Goal: Information Seeking & Learning: Check status

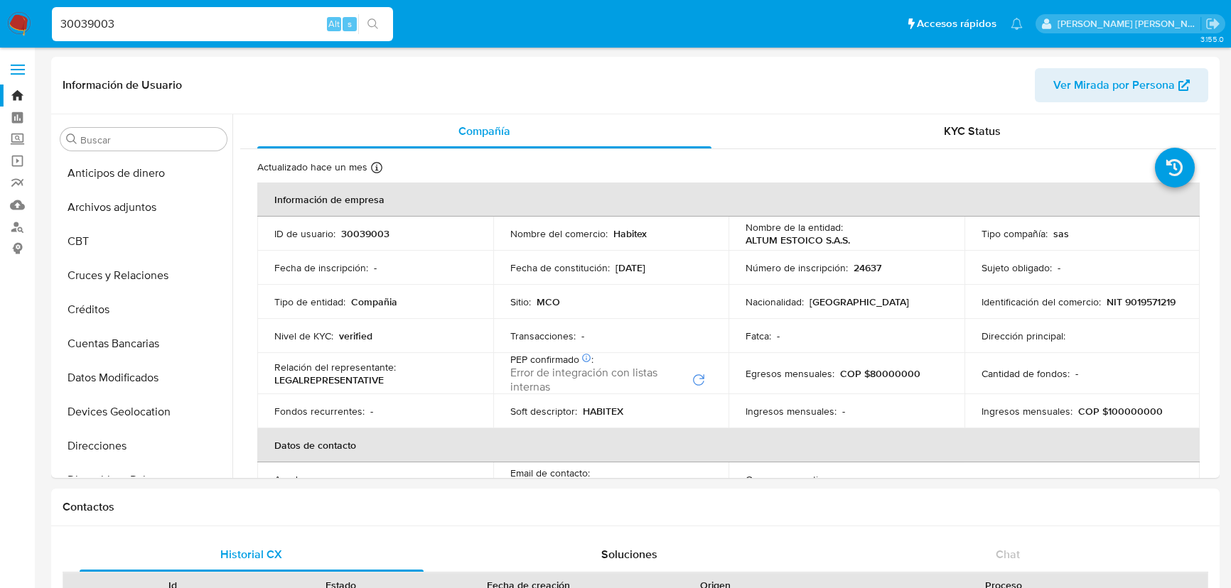
select select "10"
click at [63, 16] on input "30039003" at bounding box center [222, 24] width 341 height 18
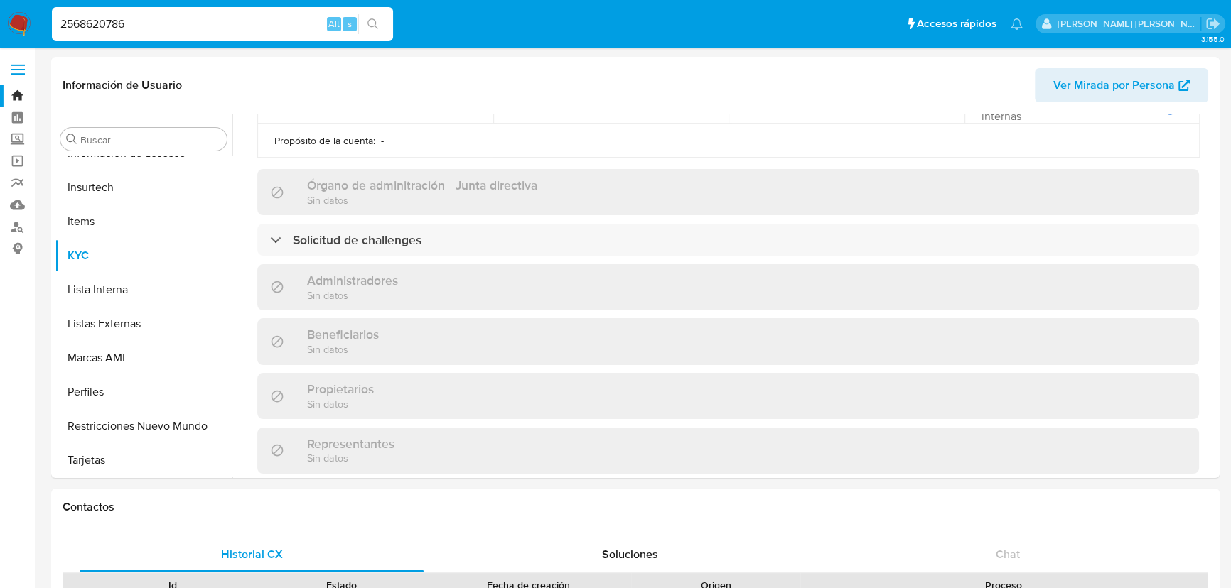
type input "2568620786"
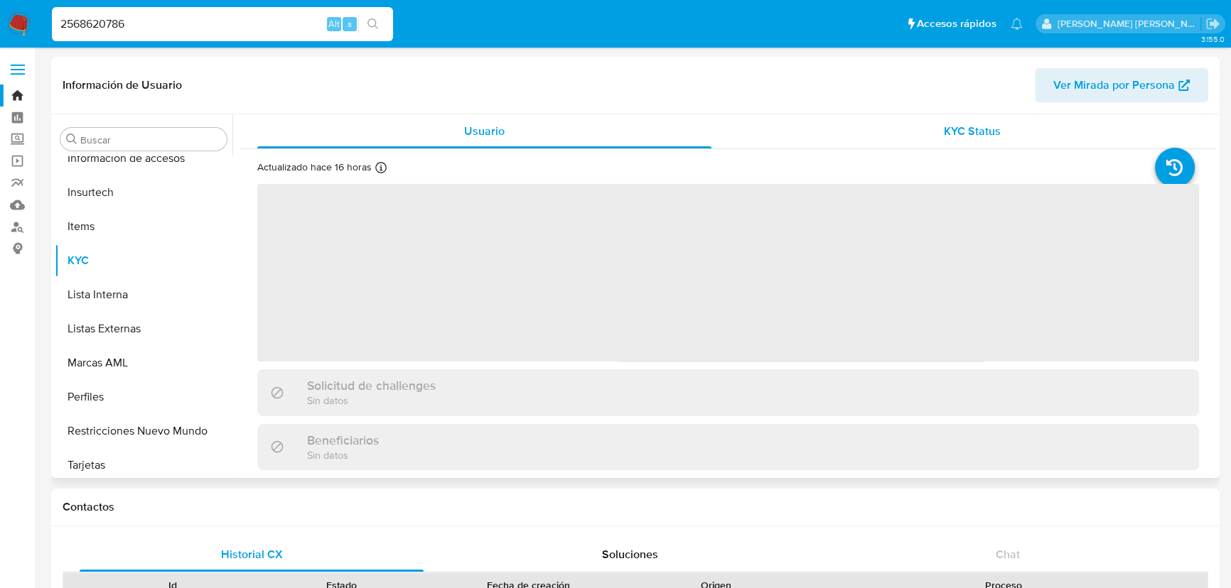
scroll to position [600, 0]
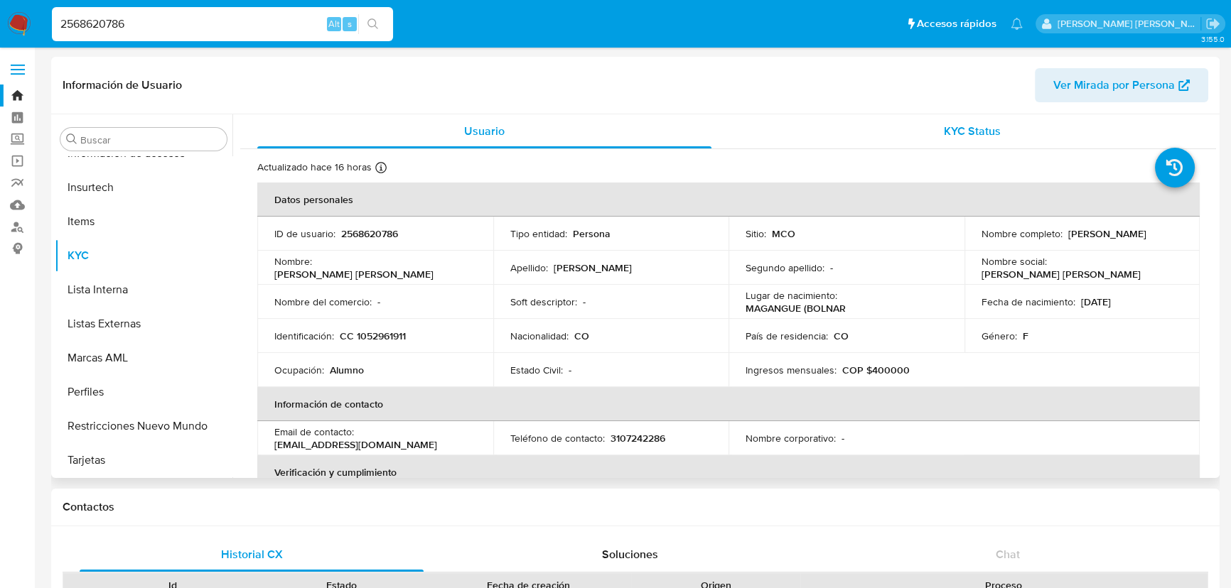
select select "10"
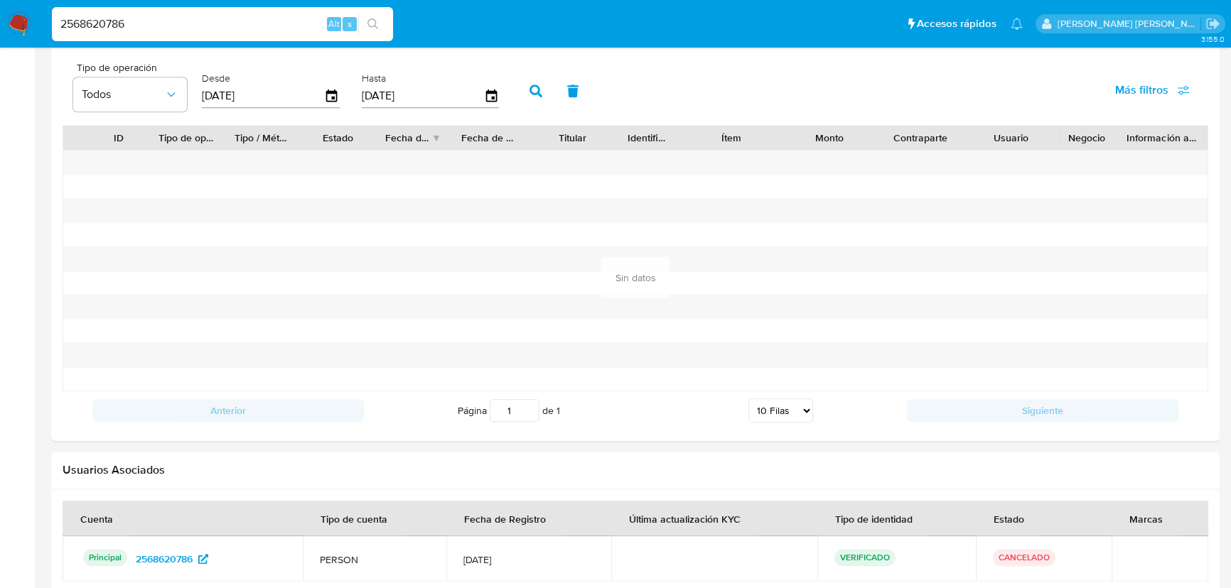
scroll to position [1232, 0]
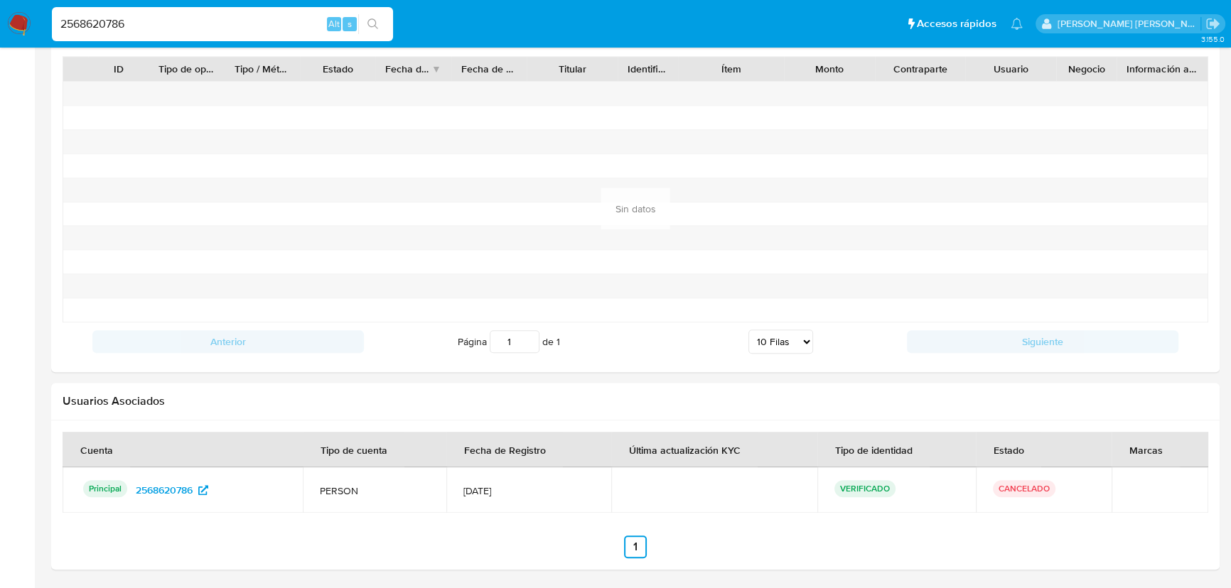
click at [1027, 483] on p "CANCELADO" at bounding box center [1024, 488] width 63 height 17
drag, startPoint x: 51, startPoint y: 20, endPoint x: -30, endPoint y: 9, distance: 81.8
paste input "1351124711"
type input "1351124711"
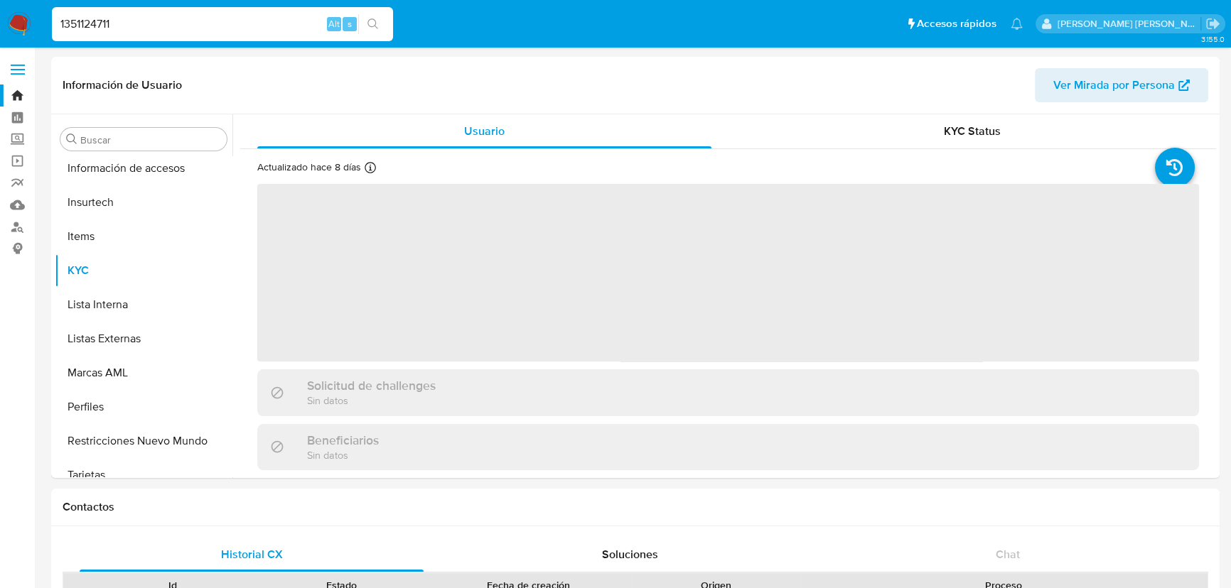
scroll to position [600, 0]
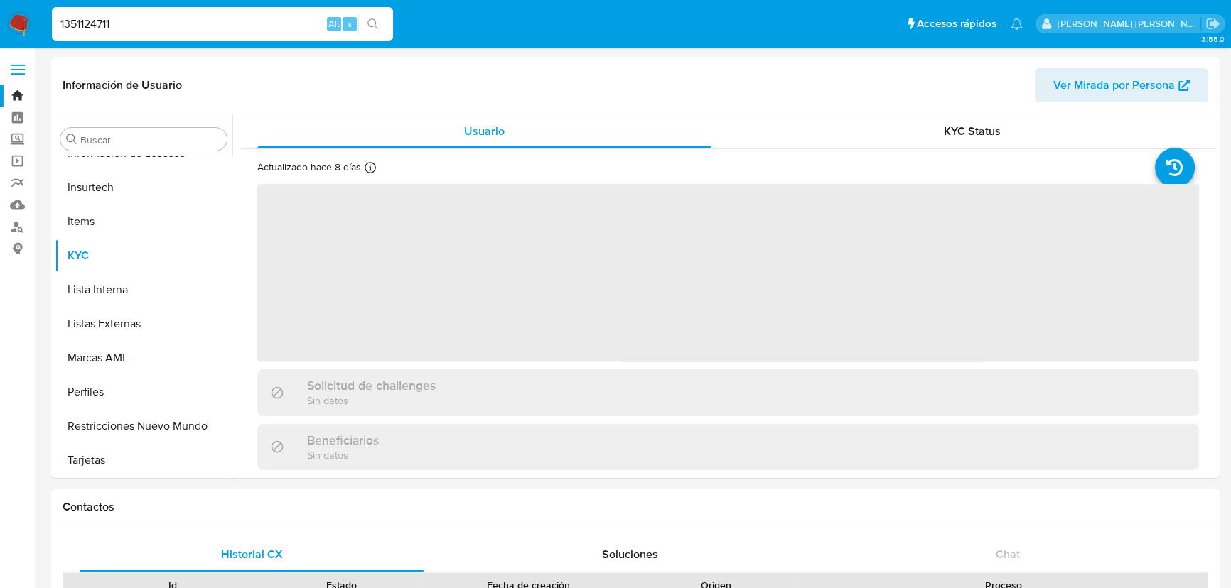
select select "10"
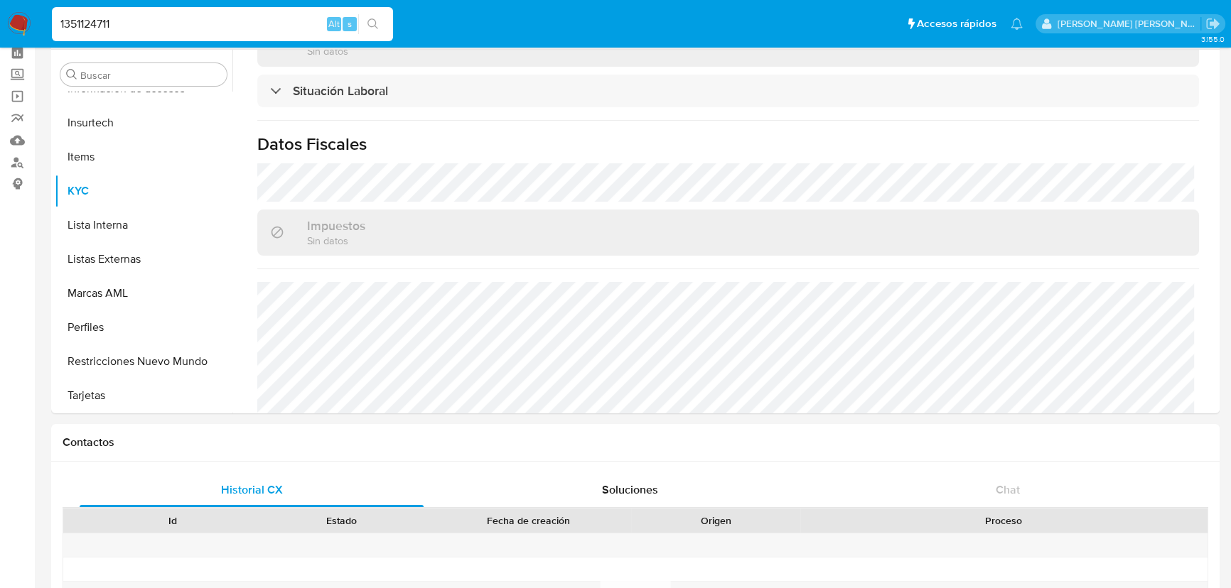
scroll to position [0, 0]
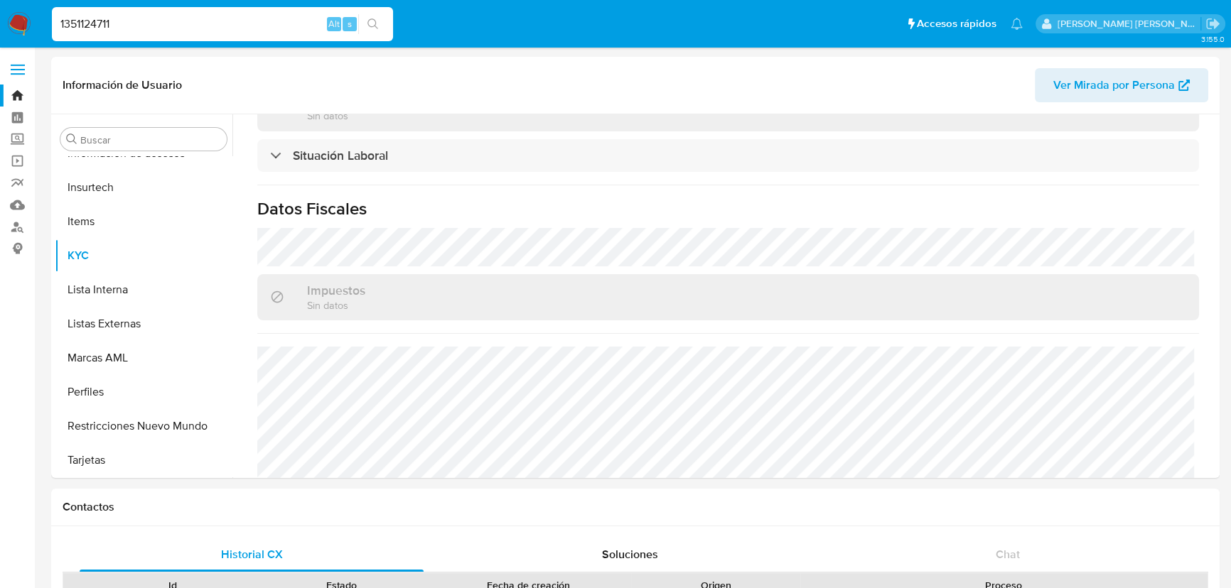
drag, startPoint x: 131, startPoint y: 24, endPoint x: 36, endPoint y: 21, distance: 94.6
click at [36, 21] on nav "Pausado Ver notificaciones 1351124711 Alt s Accesos rápidos Presiona las siguie…" at bounding box center [615, 24] width 1231 height 48
paste input "2568620786"
type input "2568620786"
click at [375, 28] on icon "search-icon" at bounding box center [372, 23] width 11 height 11
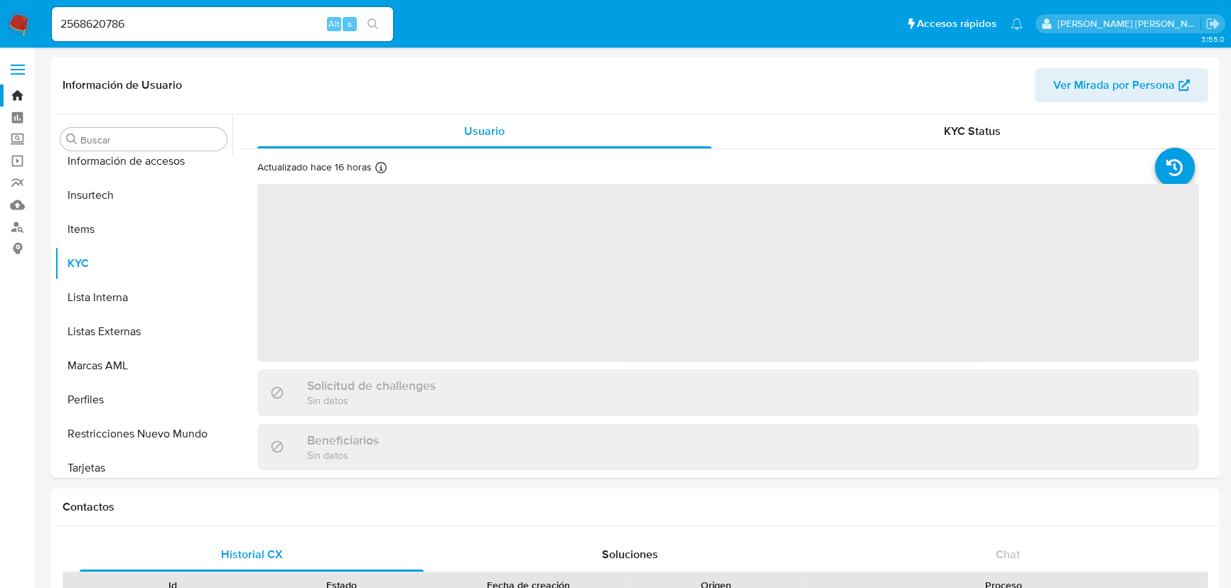
scroll to position [600, 0]
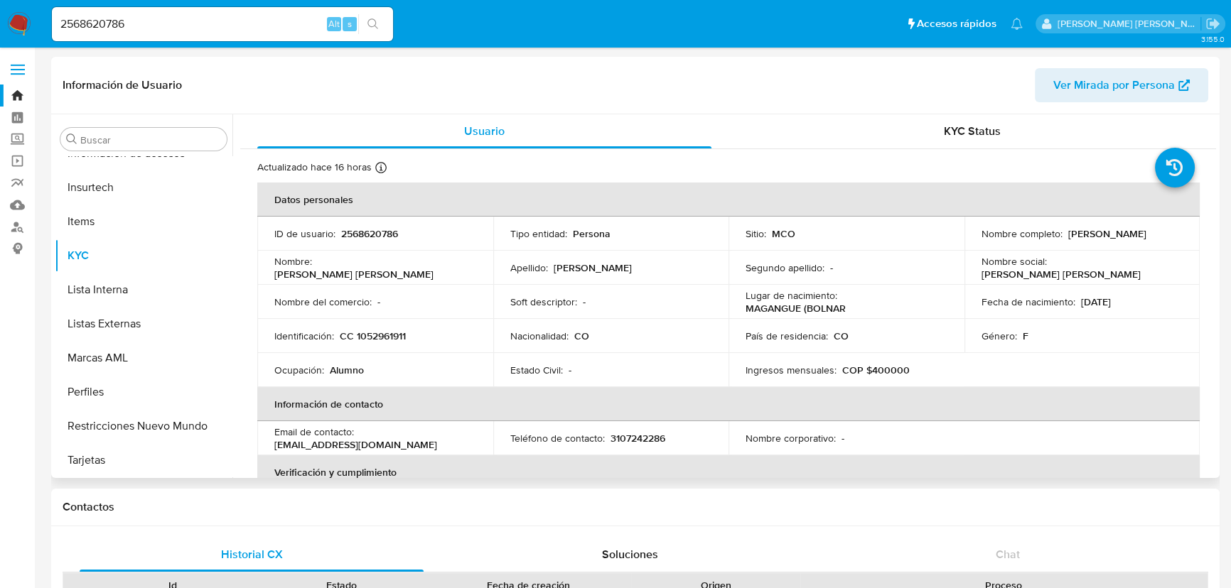
select select "10"
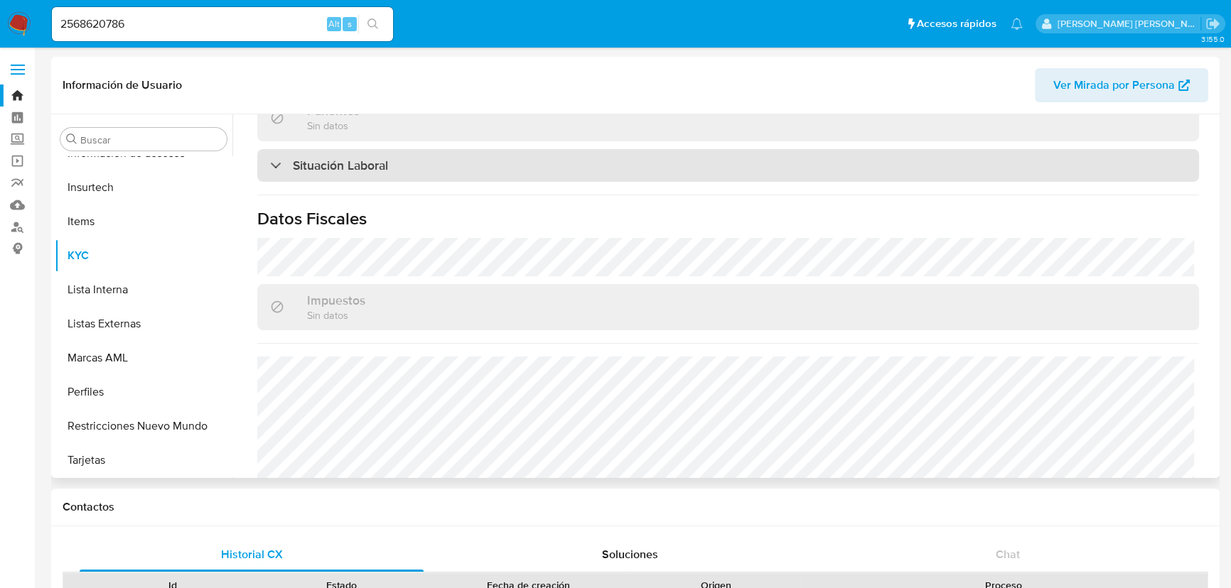
scroll to position [654, 0]
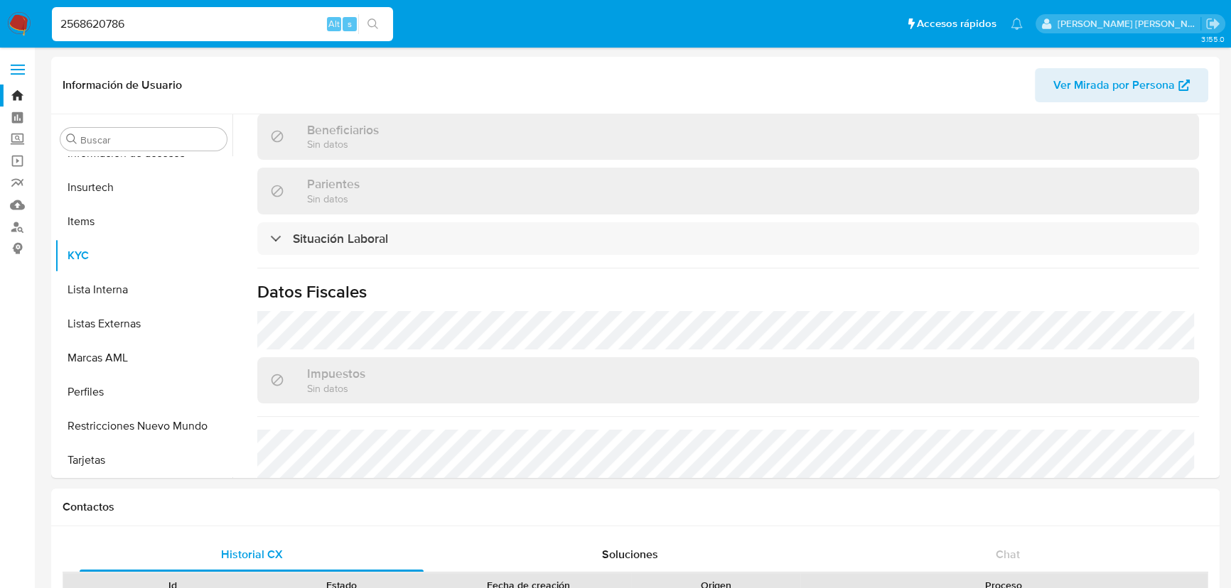
drag, startPoint x: 166, startPoint y: 25, endPoint x: 22, endPoint y: 15, distance: 144.6
click at [22, 15] on nav "Pausado Ver notificaciones 2568620786 Alt s Accesos rápidos Presiona las siguie…" at bounding box center [615, 24] width 1231 height 48
paste input "1909299697"
type input "1909299697"
click at [372, 26] on icon "search-icon" at bounding box center [372, 23] width 11 height 11
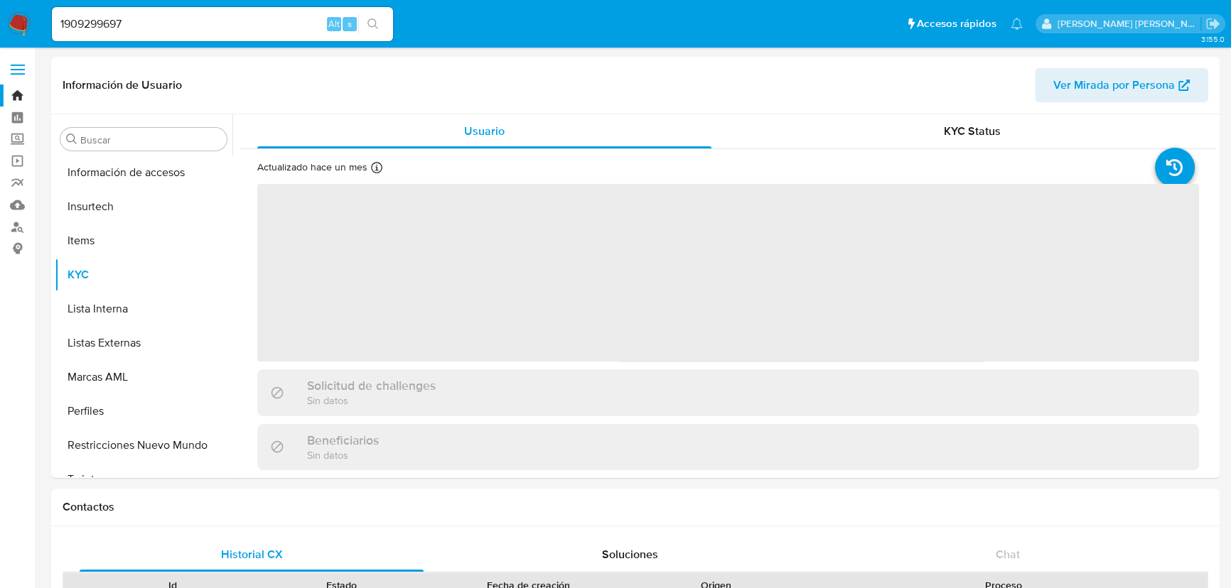
scroll to position [600, 0]
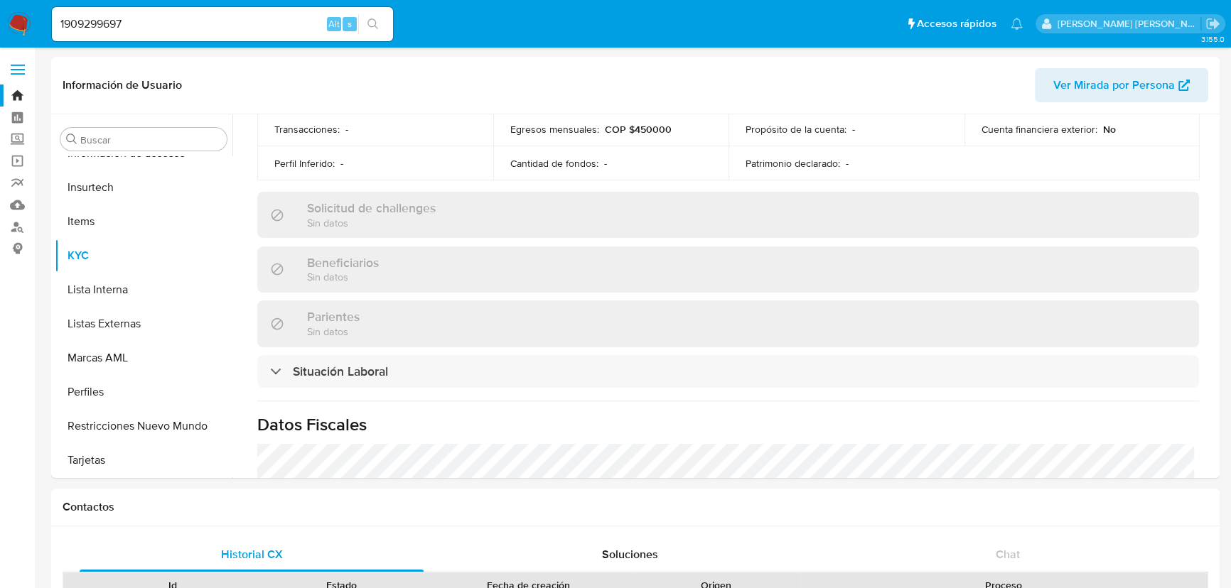
select select "10"
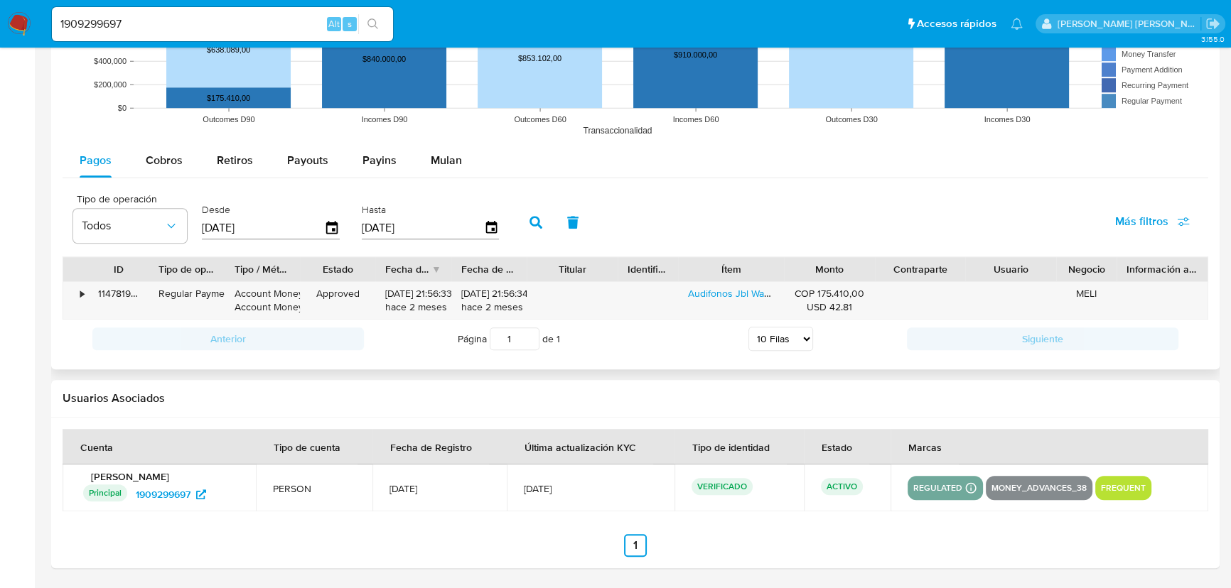
scroll to position [1224, 0]
drag, startPoint x: 144, startPoint y: 23, endPoint x: -53, endPoint y: 17, distance: 197.0
paste input "37417702"
type input "374177027"
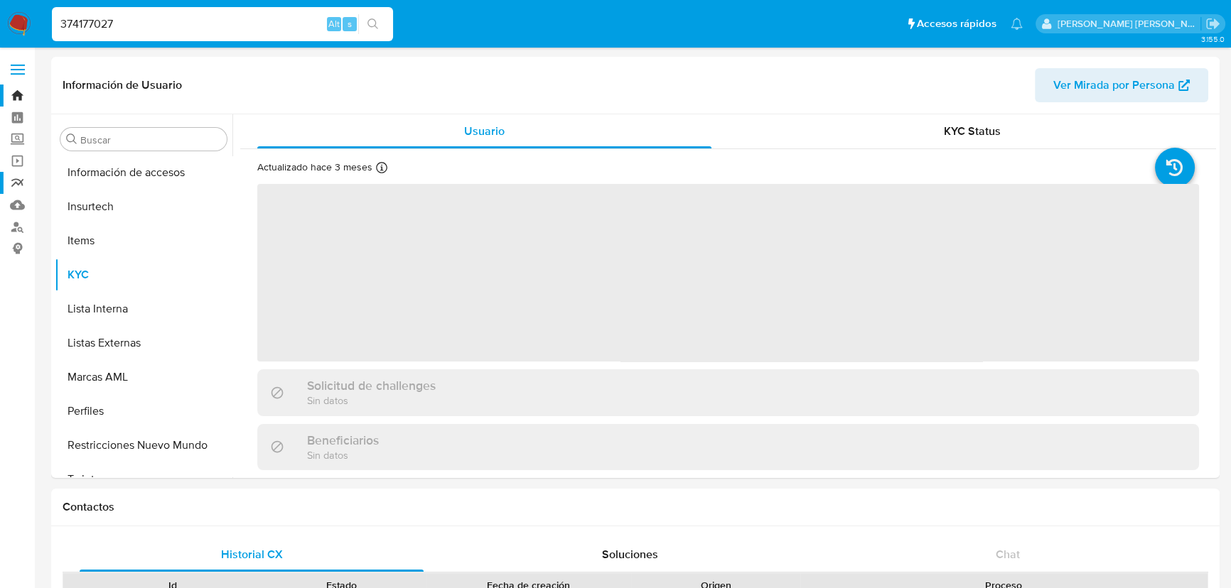
scroll to position [600, 0]
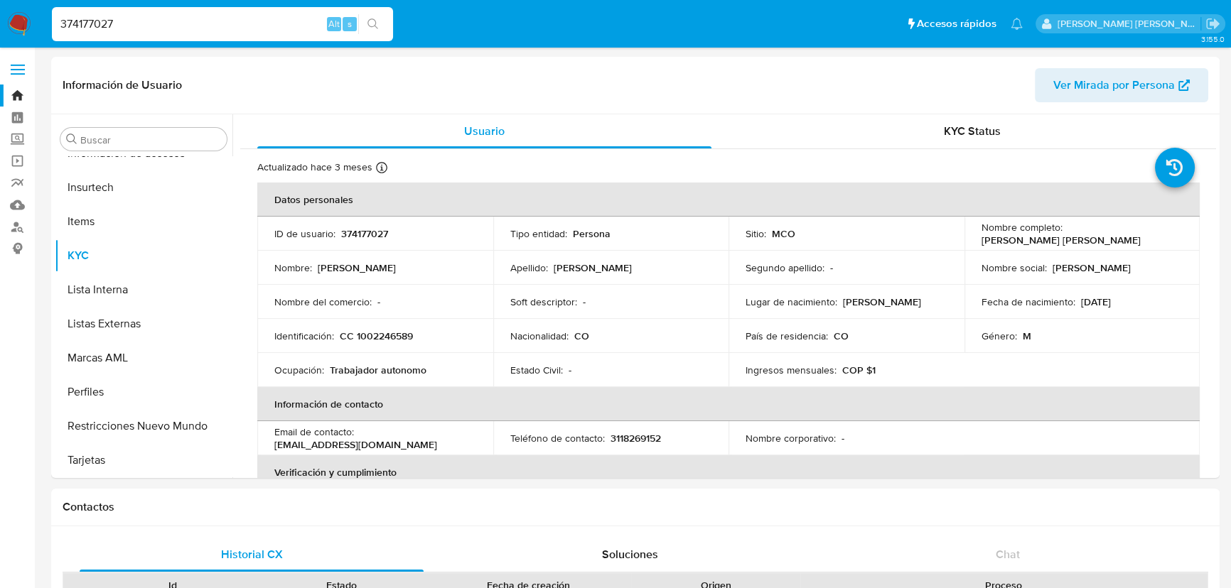
select select "10"
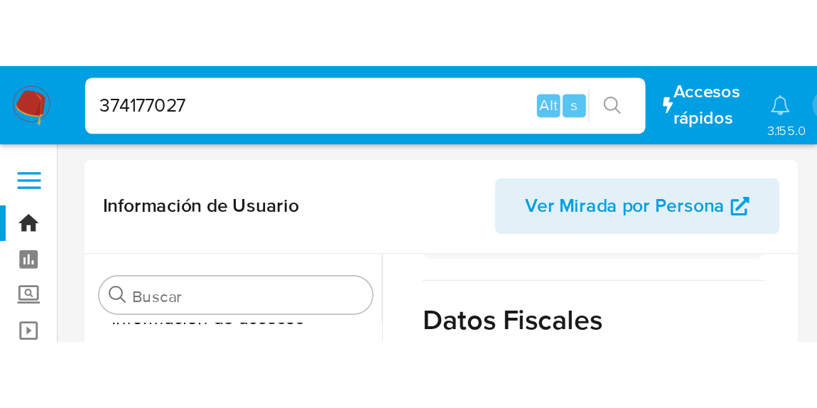
scroll to position [834, 0]
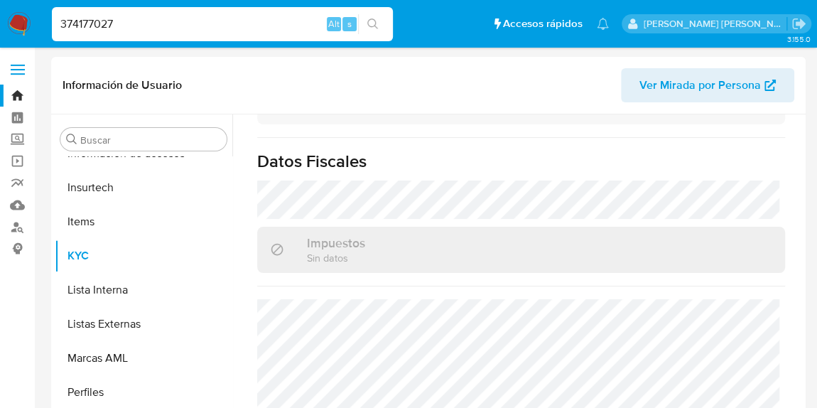
drag, startPoint x: 138, startPoint y: 20, endPoint x: 0, endPoint y: 14, distance: 138.0
click at [0, 14] on nav "Pausado Ver notificaciones 374177027 Alt s Accesos rápidos Presiona las siguien…" at bounding box center [408, 24] width 817 height 48
paste input "93980710"
type input "93980710"
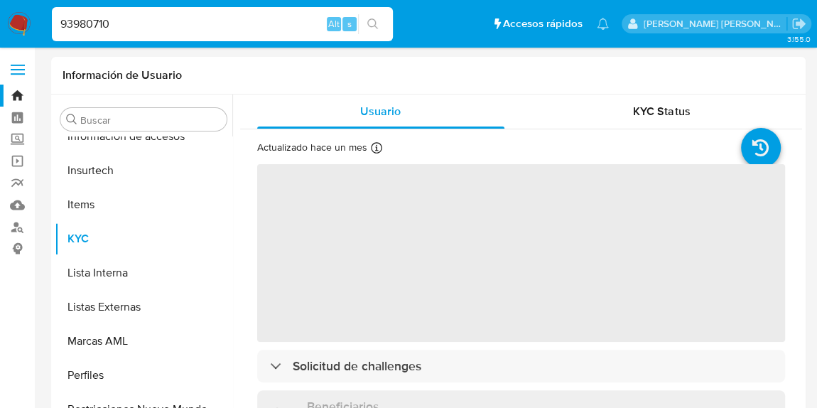
scroll to position [600, 0]
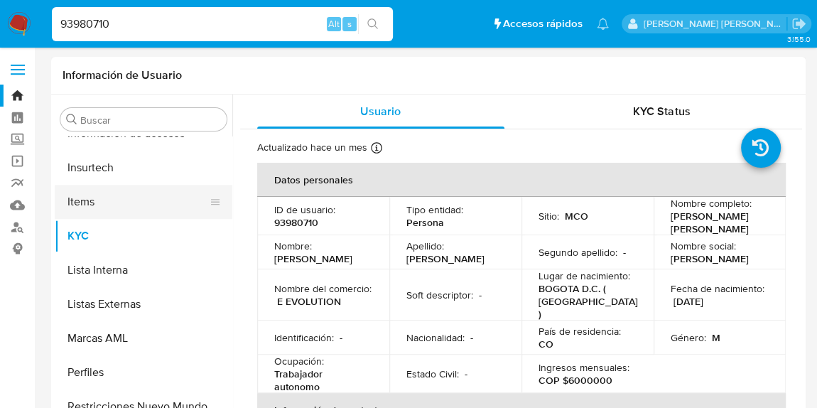
select select "10"
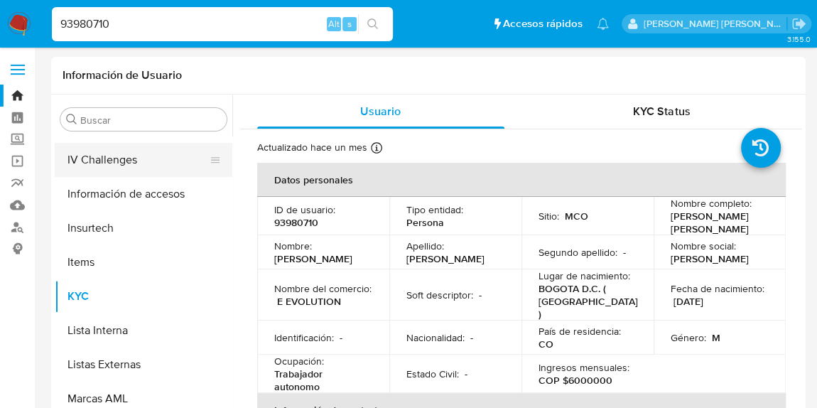
scroll to position [471, 0]
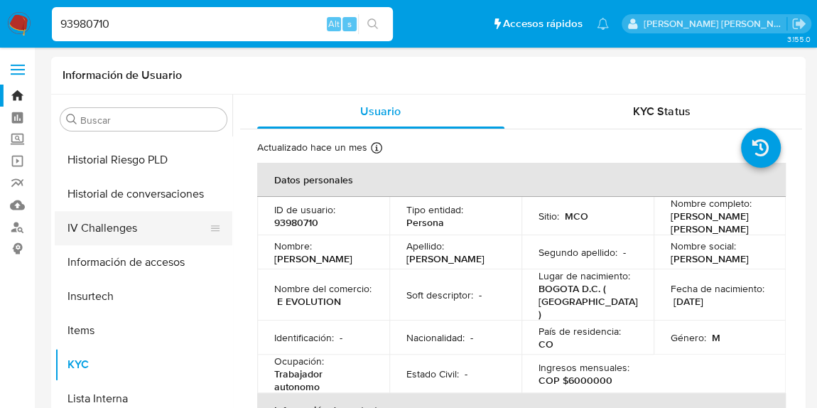
click at [127, 232] on button "IV Challenges" at bounding box center [138, 228] width 166 height 34
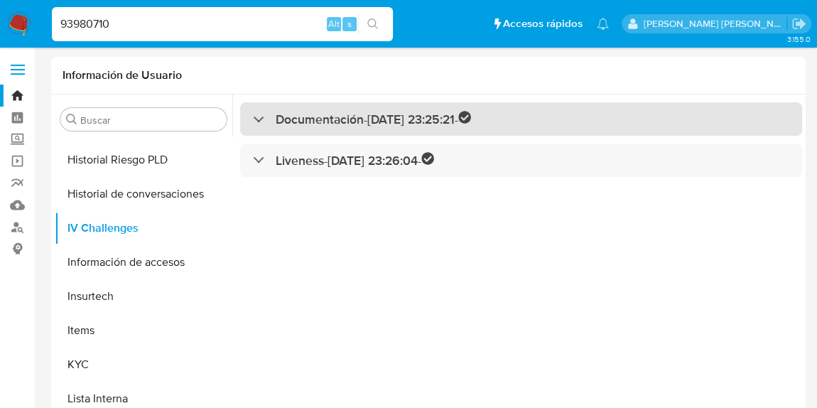
click at [319, 129] on div "Documentación - [DATE] 23:25:21 -" at bounding box center [521, 118] width 562 height 33
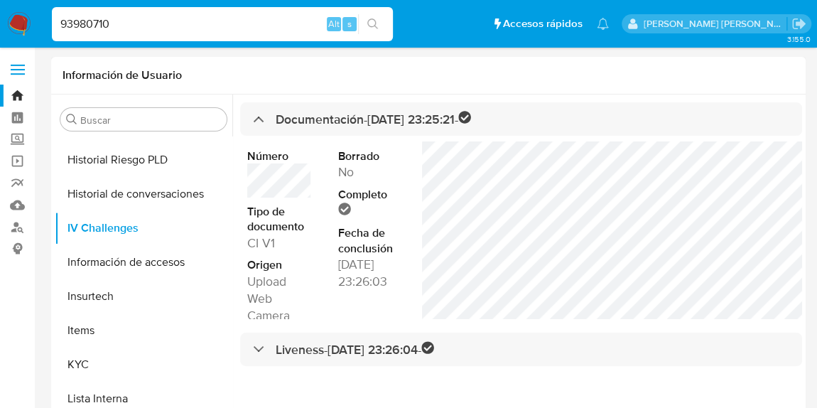
click at [277, 198] on dl "Número Tipo de documento CI V1 Origen Upload Web Camera Éxito" at bounding box center [279, 256] width 65 height 214
drag, startPoint x: 151, startPoint y: 14, endPoint x: 43, endPoint y: -1, distance: 109.1
paste input "1971898341"
type input "1971898341"
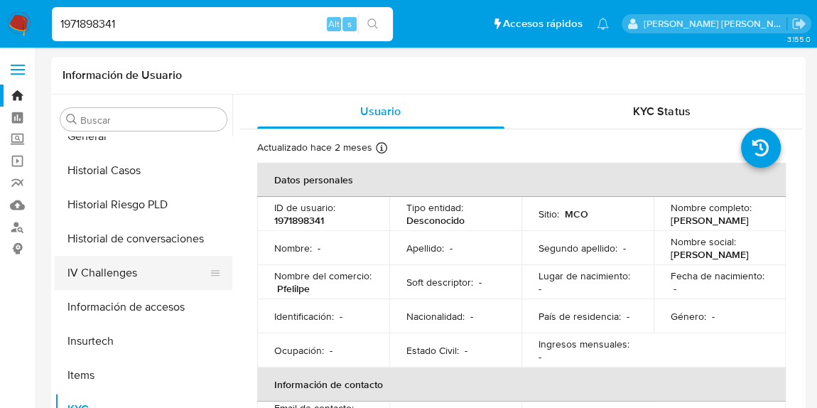
scroll to position [407, 0]
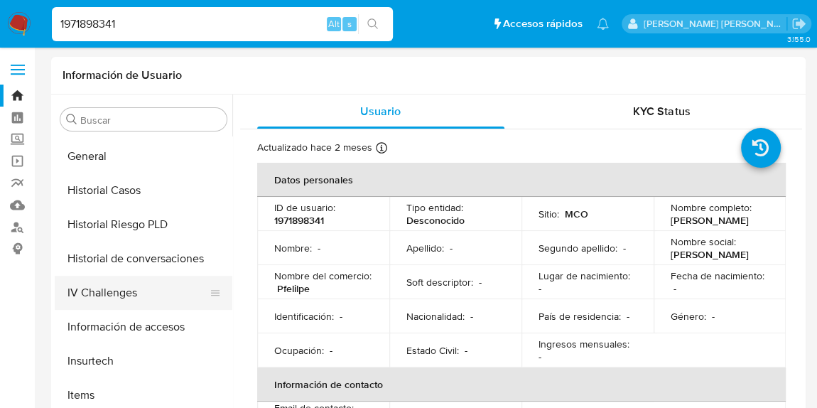
select select "10"
click at [113, 296] on button "IV Challenges" at bounding box center [138, 293] width 166 height 34
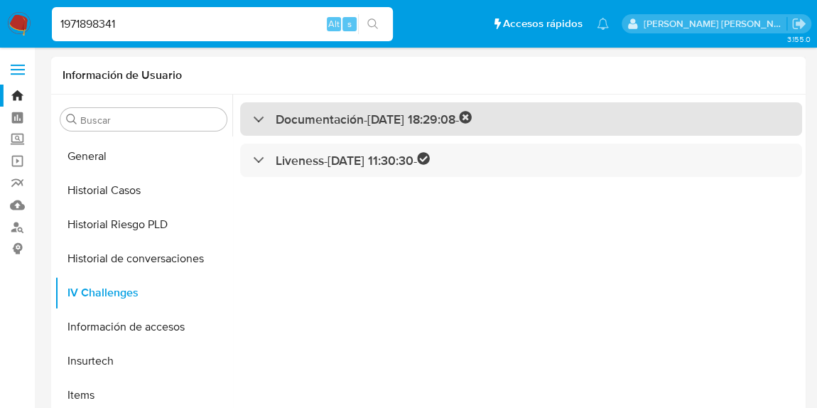
click at [324, 125] on h3 "Documentación - [DATE] 18:29:08 -" at bounding box center [374, 119] width 196 height 16
